Goal: Task Accomplishment & Management: Use online tool/utility

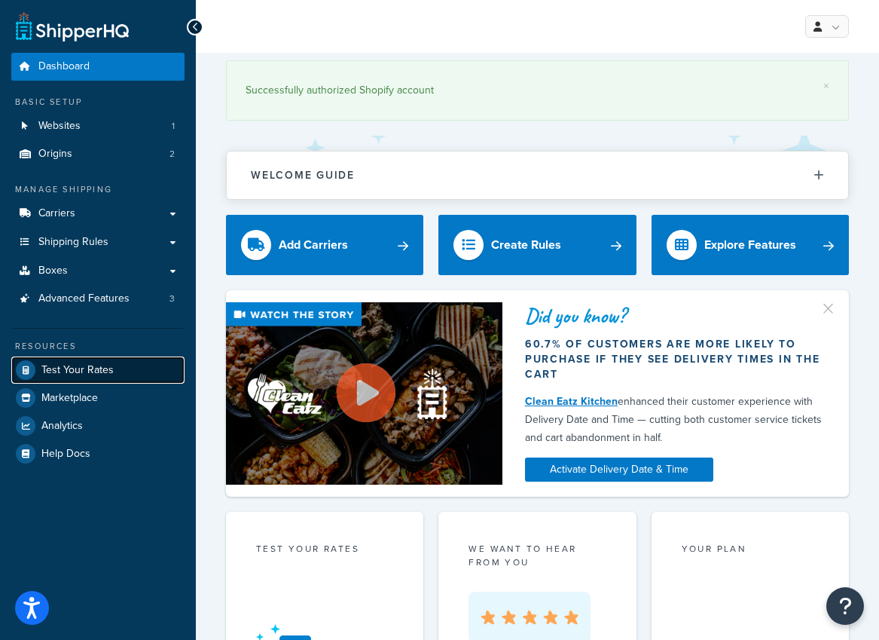
click at [78, 370] on span "Test Your Rates" at bounding box center [77, 370] width 72 height 13
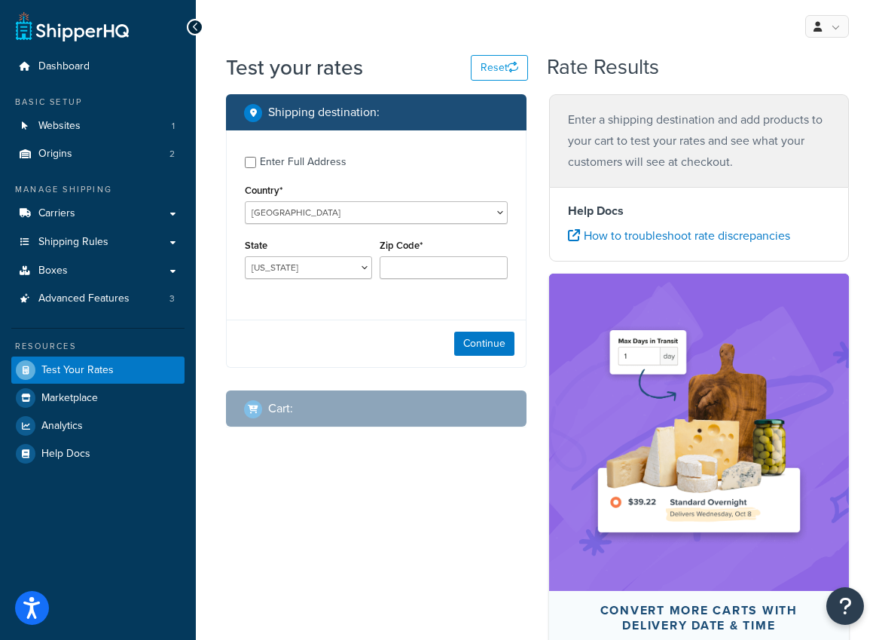
click at [267, 158] on div "Enter Full Address" at bounding box center [303, 161] width 87 height 21
click at [256, 158] on input "Enter Full Address" at bounding box center [250, 162] width 11 height 11
checkbox input "true"
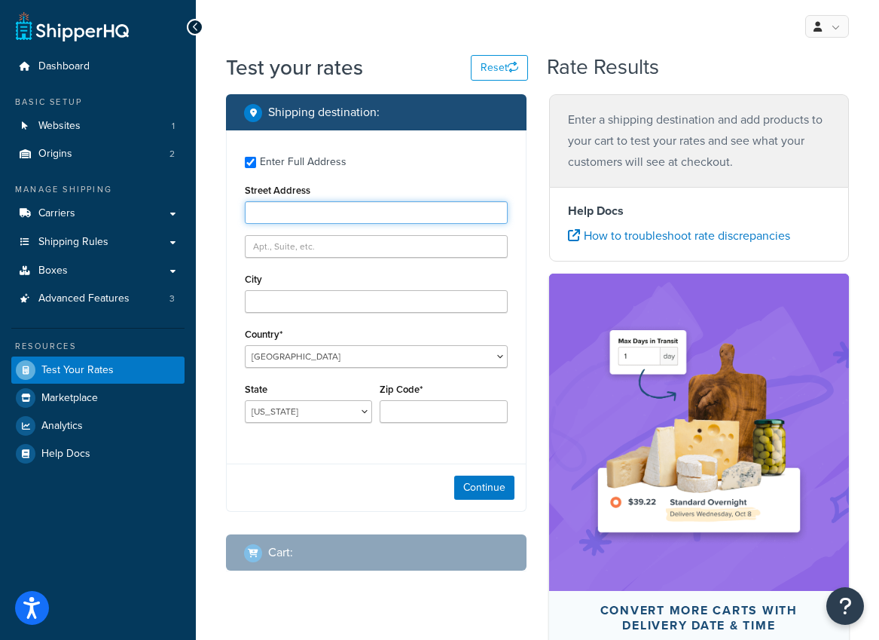
click at [335, 206] on input "Street Address" at bounding box center [376, 212] width 263 height 23
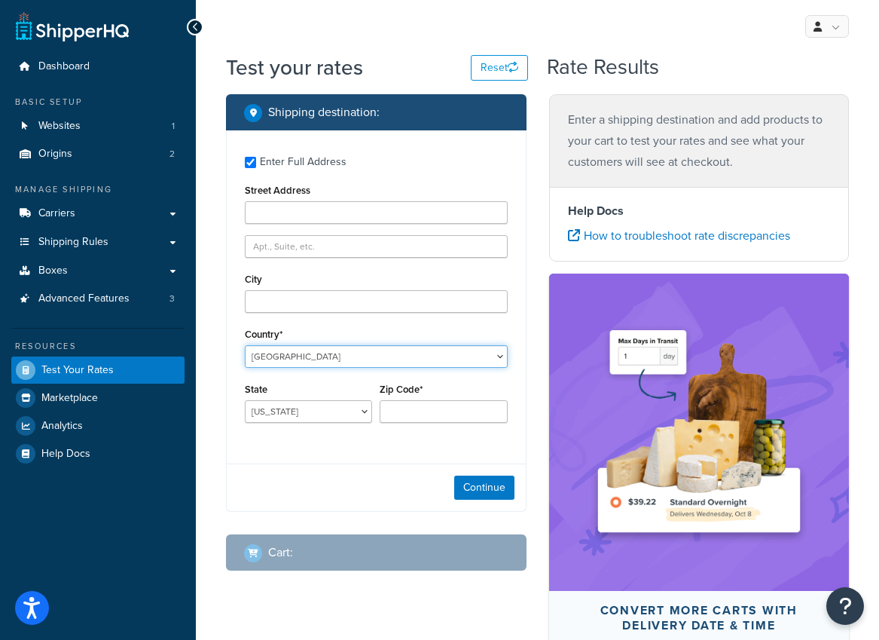
click at [340, 359] on select "[GEOGRAPHIC_DATA] [GEOGRAPHIC_DATA] [GEOGRAPHIC_DATA] [GEOGRAPHIC_DATA] [GEOGRA…" at bounding box center [376, 356] width 263 height 23
select select "AU"
click at [245, 345] on select "[GEOGRAPHIC_DATA] [GEOGRAPHIC_DATA] [GEOGRAPHIC_DATA] [GEOGRAPHIC_DATA] [GEOGRA…" at bounding box center [376, 356] width 263 height 23
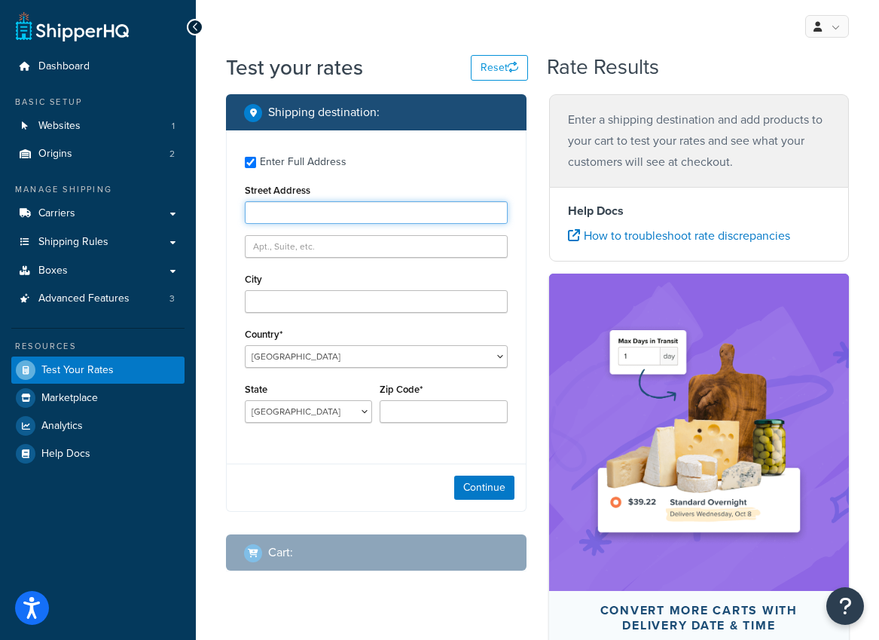
click at [351, 215] on input "Street Address" at bounding box center [376, 212] width 263 height 23
type input "[STREET_ADDRESS]"
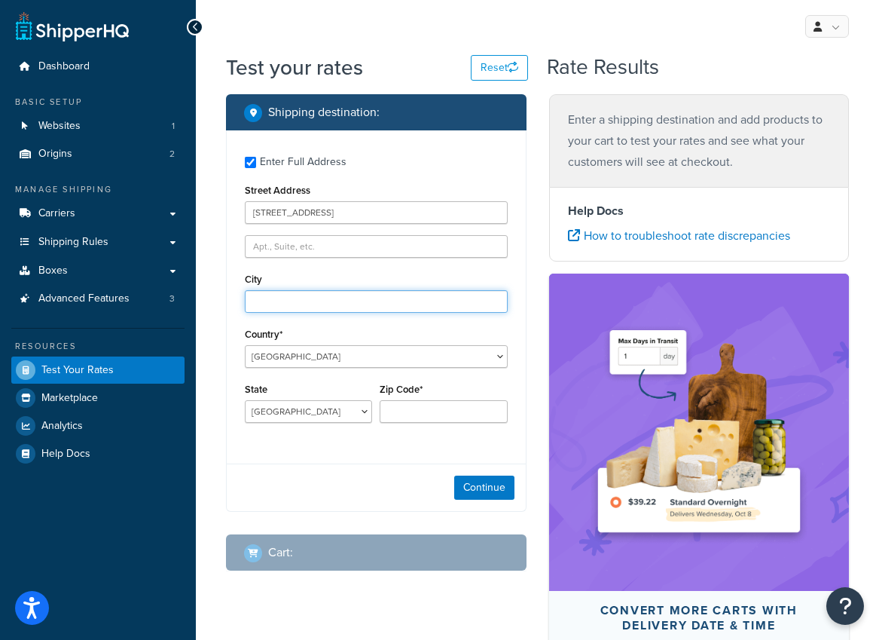
click at [332, 309] on input "City" at bounding box center [376, 301] width 263 height 23
type input "[GEOGRAPHIC_DATA]"
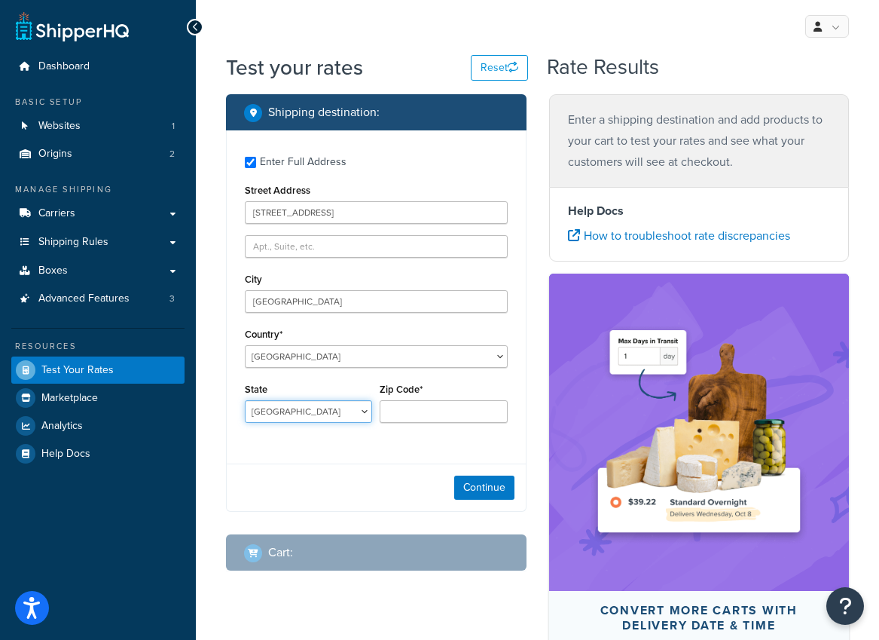
click at [361, 414] on select "[GEOGRAPHIC_DATA] [GEOGRAPHIC_DATA] [GEOGRAPHIC_DATA] [GEOGRAPHIC_DATA] [GEOGRA…" at bounding box center [308, 411] width 127 height 23
select select "QLD"
click at [245, 400] on select "[GEOGRAPHIC_DATA] [GEOGRAPHIC_DATA] [GEOGRAPHIC_DATA] [GEOGRAPHIC_DATA] [GEOGRA…" at bounding box center [308, 411] width 127 height 23
click at [425, 410] on input "Zip Code*" at bounding box center [443, 411] width 127 height 23
type input "4000"
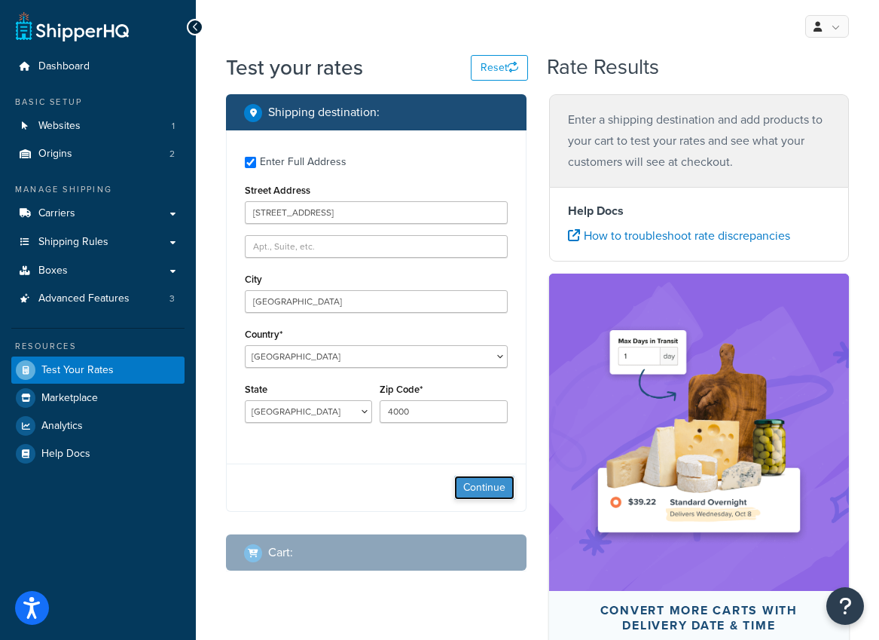
click at [496, 478] on button "Continue" at bounding box center [484, 487] width 60 height 24
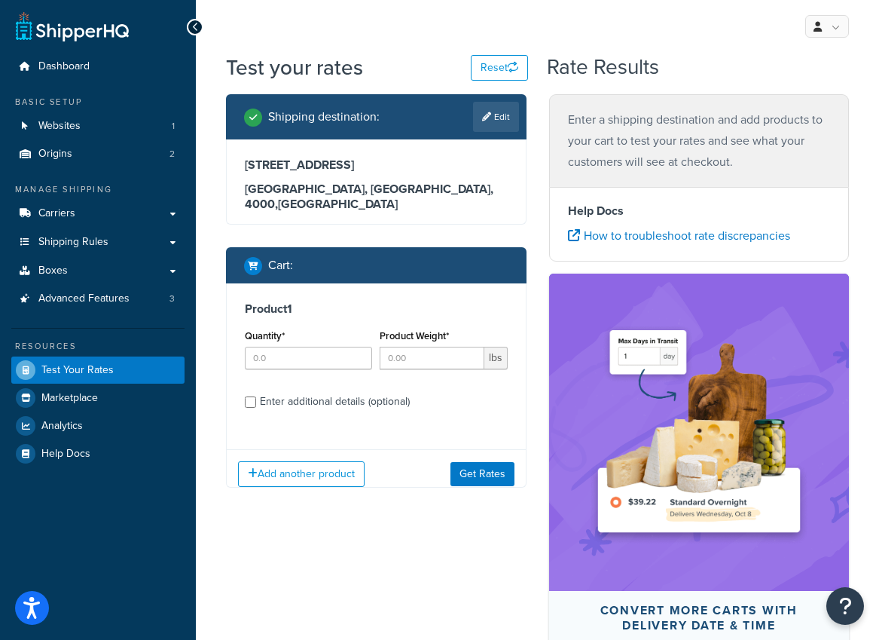
scroll to position [130, 0]
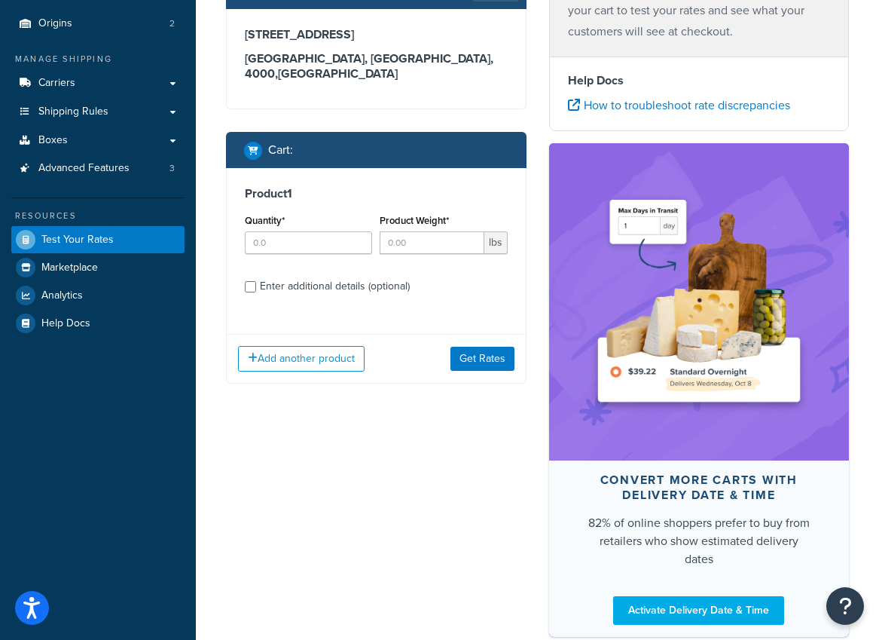
click at [301, 276] on div "Enter additional details (optional)" at bounding box center [335, 286] width 150 height 21
click at [256, 281] on input "Enter additional details (optional)" at bounding box center [250, 286] width 11 height 11
checkbox input "true"
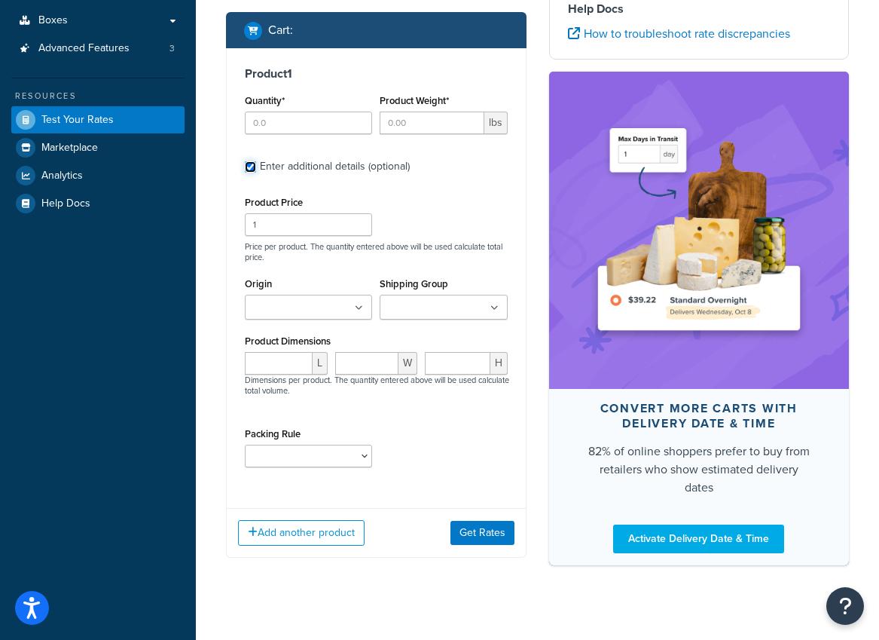
scroll to position [251, 0]
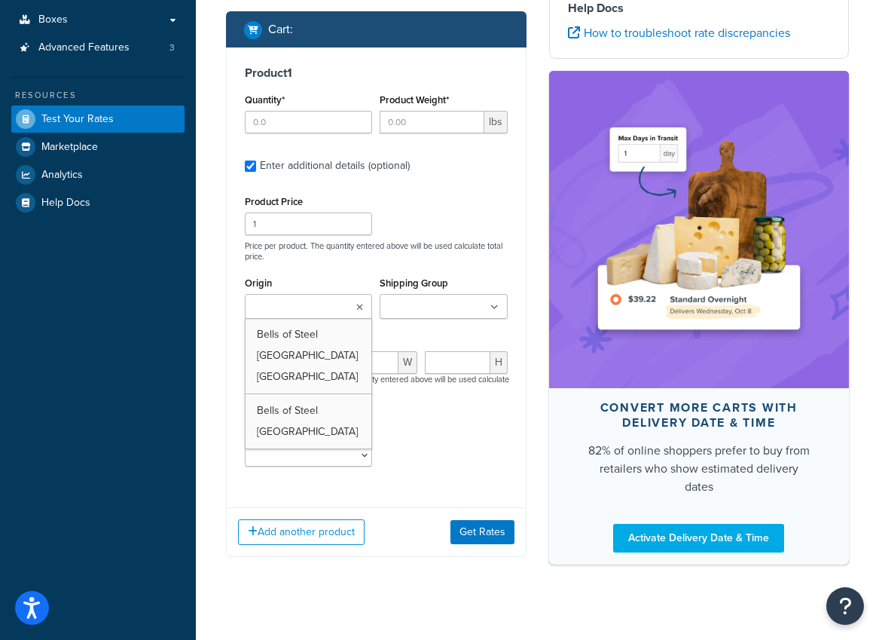
click at [347, 300] on input "Origin" at bounding box center [315, 307] width 133 height 17
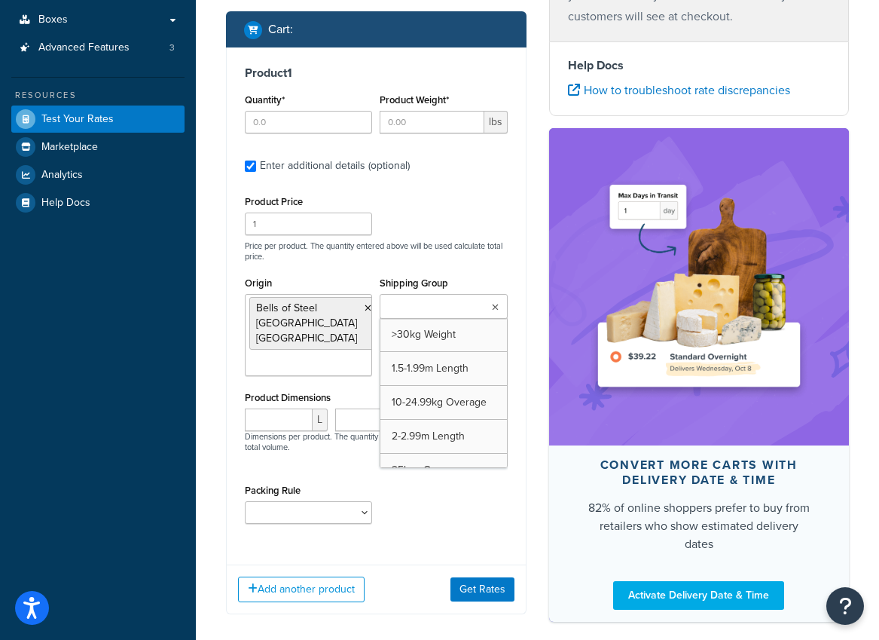
click at [466, 299] on input "Shipping Group" at bounding box center [450, 307] width 133 height 17
click at [506, 246] on div "Product Price 1 Price per product. The quantity entered above will be used calc…" at bounding box center [376, 363] width 263 height 344
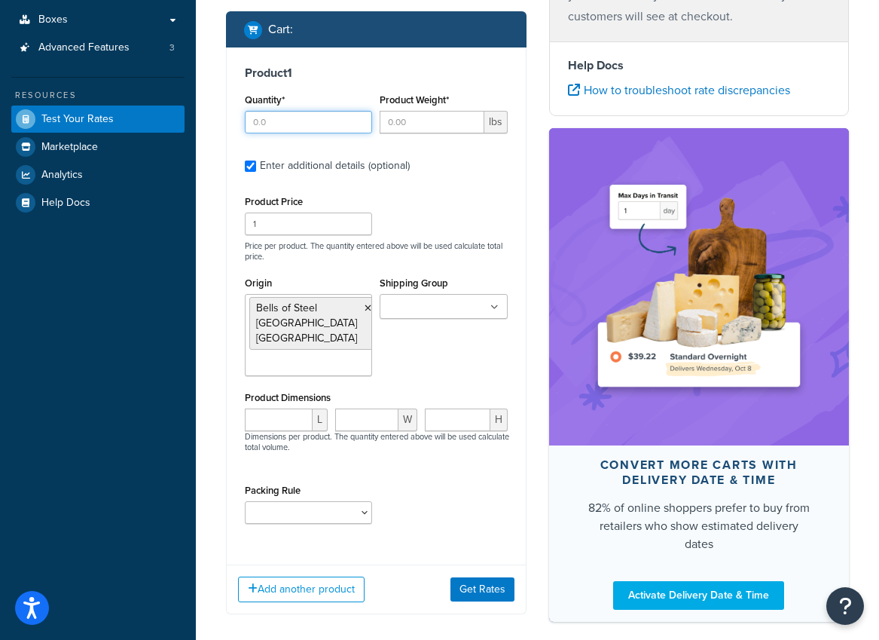
click at [314, 111] on input "Quantity*" at bounding box center [308, 122] width 127 height 23
type input "1"
click at [421, 111] on input "Product Weight*" at bounding box center [432, 122] width 104 height 23
type input "48"
click at [457, 152] on label "Enter additional details (optional)" at bounding box center [384, 164] width 248 height 24
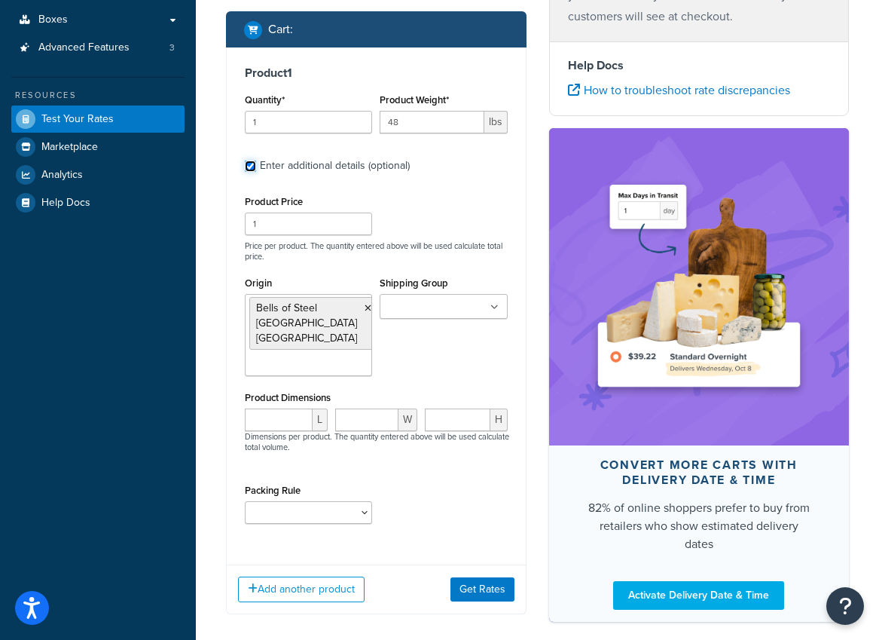
click at [256, 160] on input "Enter additional details (optional)" at bounding box center [250, 165] width 11 height 11
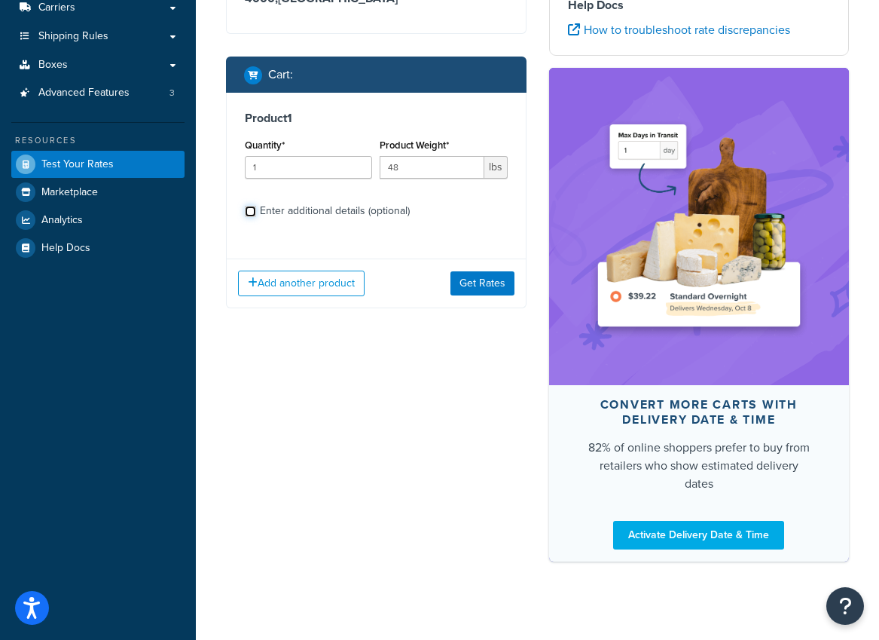
scroll to position [191, 0]
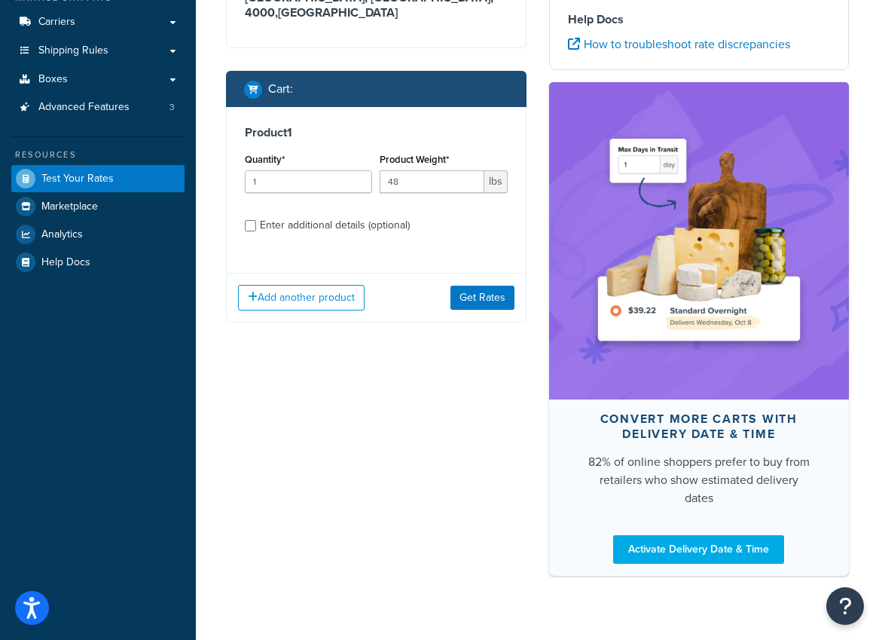
click at [381, 215] on div "Enter additional details (optional)" at bounding box center [335, 225] width 150 height 21
click at [256, 220] on input "Enter additional details (optional)" at bounding box center [250, 225] width 11 height 11
checkbox input "true"
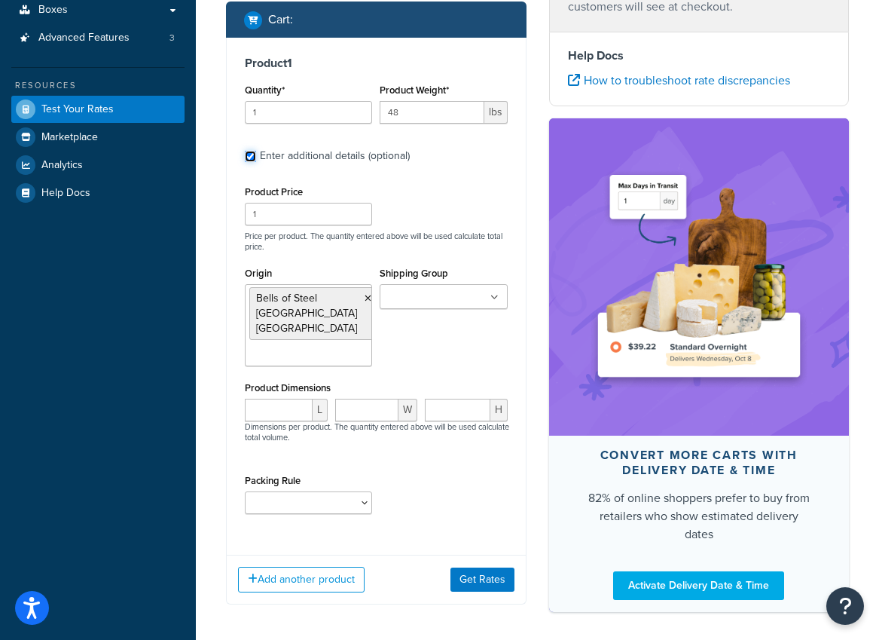
scroll to position [308, 0]
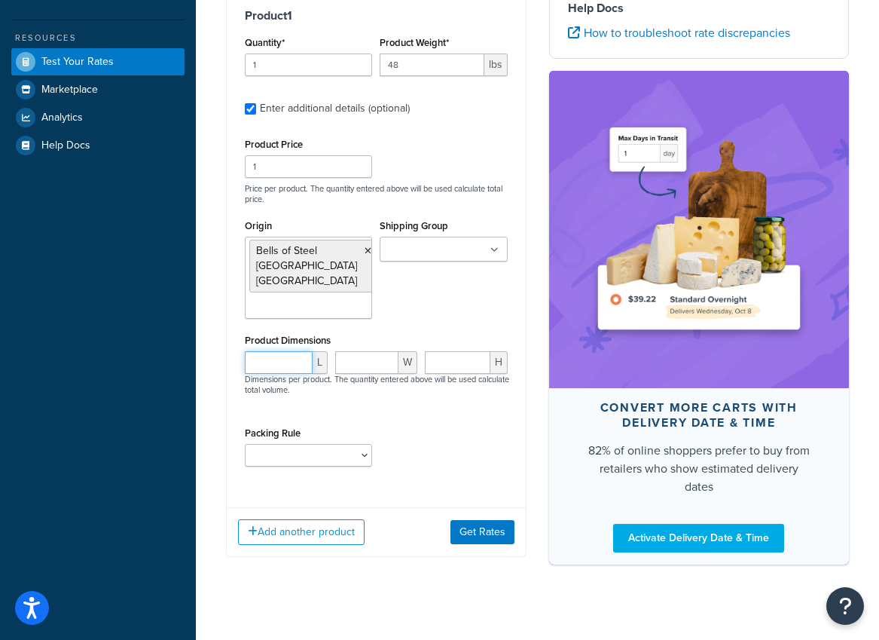
click at [275, 351] on input "number" at bounding box center [279, 362] width 68 height 23
type input "18"
click at [359, 351] on input "number" at bounding box center [367, 362] width 64 height 23
type input "12"
click at [435, 351] on input "number" at bounding box center [458, 362] width 66 height 23
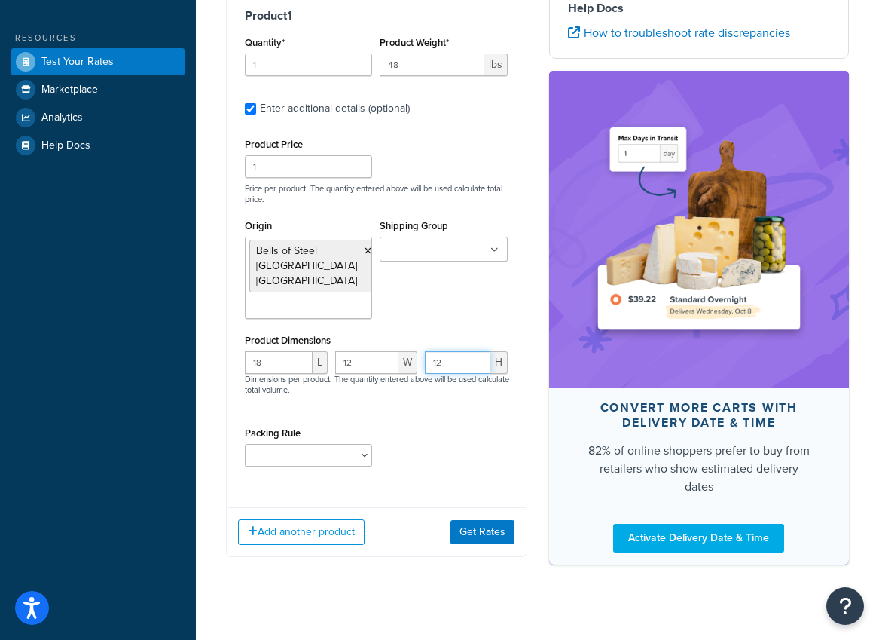
type input "12"
click at [444, 437] on div "Packing Rule 1018-LB-CPLP-SET 107-CHN-SET 108-KU-MTC-PAIR 108-UPRT-HDR-PAIR 13-…" at bounding box center [376, 450] width 270 height 55
click at [352, 444] on select "1018-LB-CPLP-SET 107-CHN-SET 108-KU-MTC-PAIR 108-UPRT-HDR-PAIR 13-WLD-ADJKB-PLT…" at bounding box center [308, 455] width 127 height 23
click at [245, 444] on select "1018-LB-CPLP-SET 107-CHN-SET 108-KU-MTC-PAIR 108-UPRT-HDR-PAIR 13-WLD-ADJKB-PLT…" at bounding box center [308, 455] width 127 height 23
click at [480, 523] on button "Get Rates" at bounding box center [483, 532] width 64 height 24
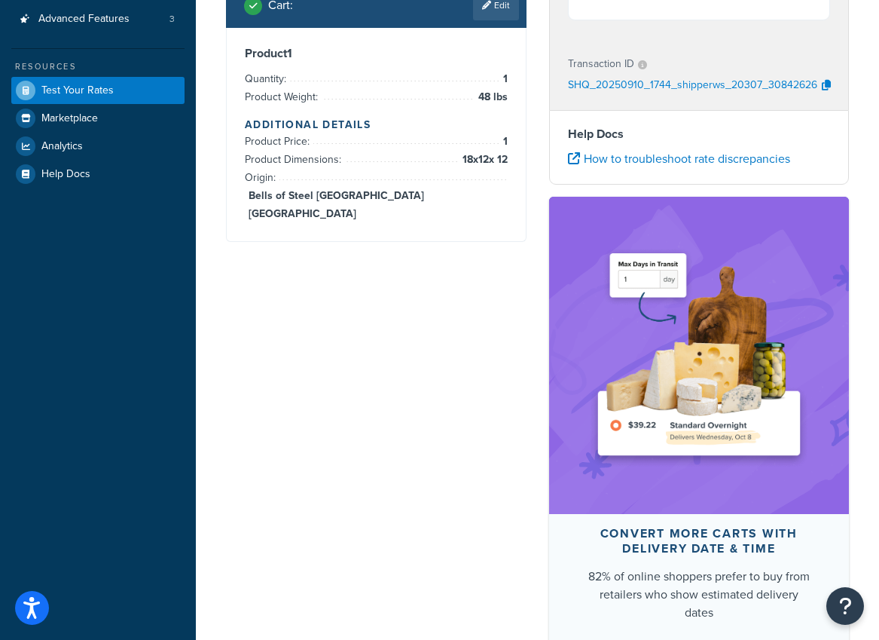
scroll to position [0, 0]
